Goal: Navigation & Orientation: Find specific page/section

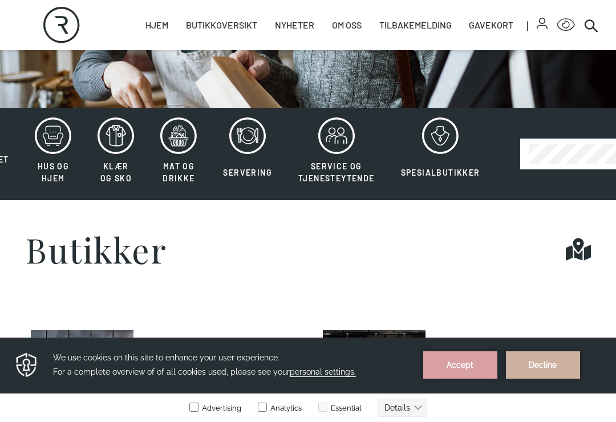
click at [48, 147] on icon at bounding box center [53, 135] width 37 height 37
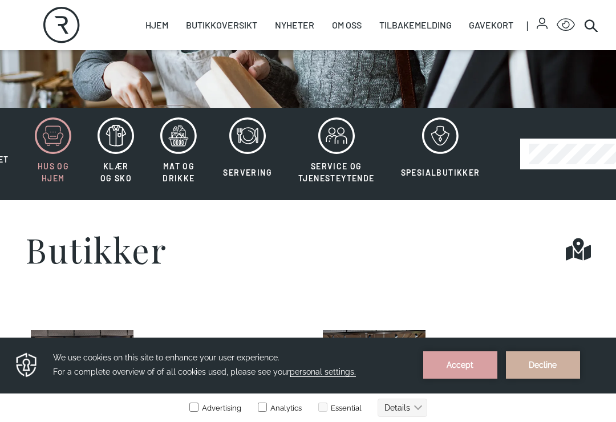
click at [459, 169] on span "Spesialbutikker" at bounding box center [440, 173] width 79 height 10
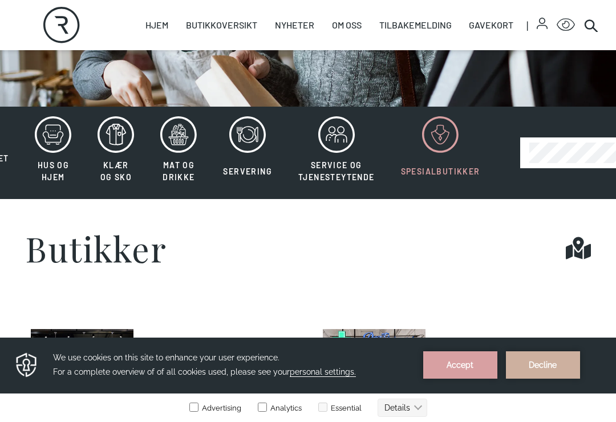
scroll to position [189, 0]
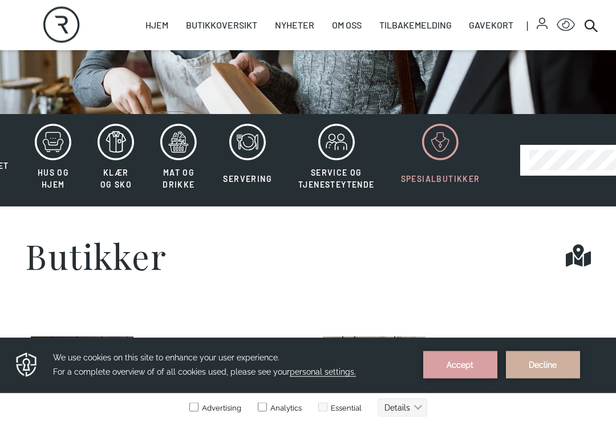
click at [57, 148] on icon at bounding box center [53, 142] width 37 height 37
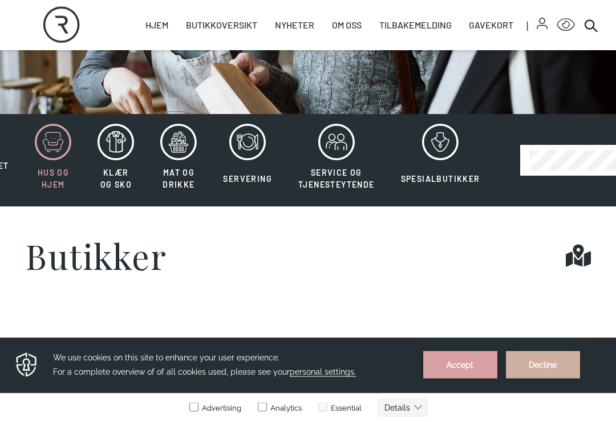
scroll to position [190, 0]
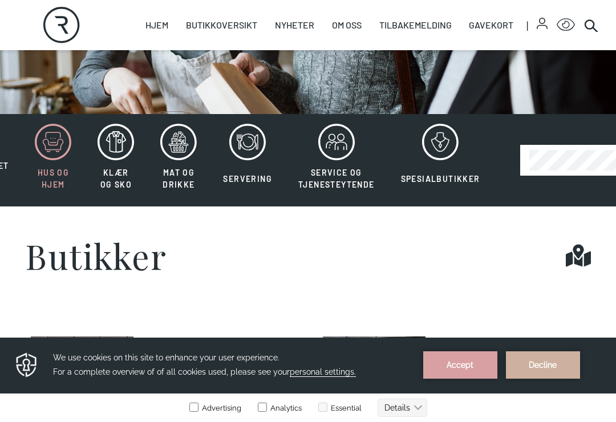
click at [48, 139] on icon at bounding box center [53, 142] width 37 height 37
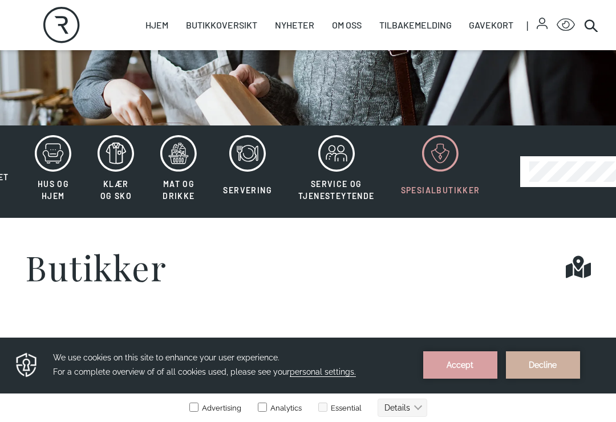
scroll to position [214, 0]
